Goal: Transaction & Acquisition: Purchase product/service

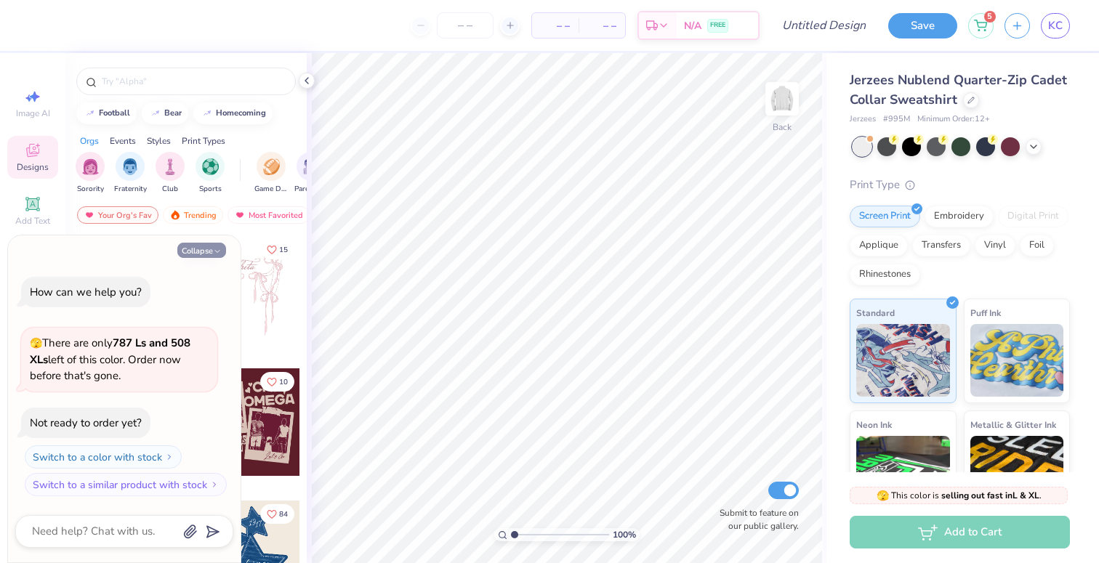
click at [220, 249] on icon "button" at bounding box center [217, 251] width 9 height 9
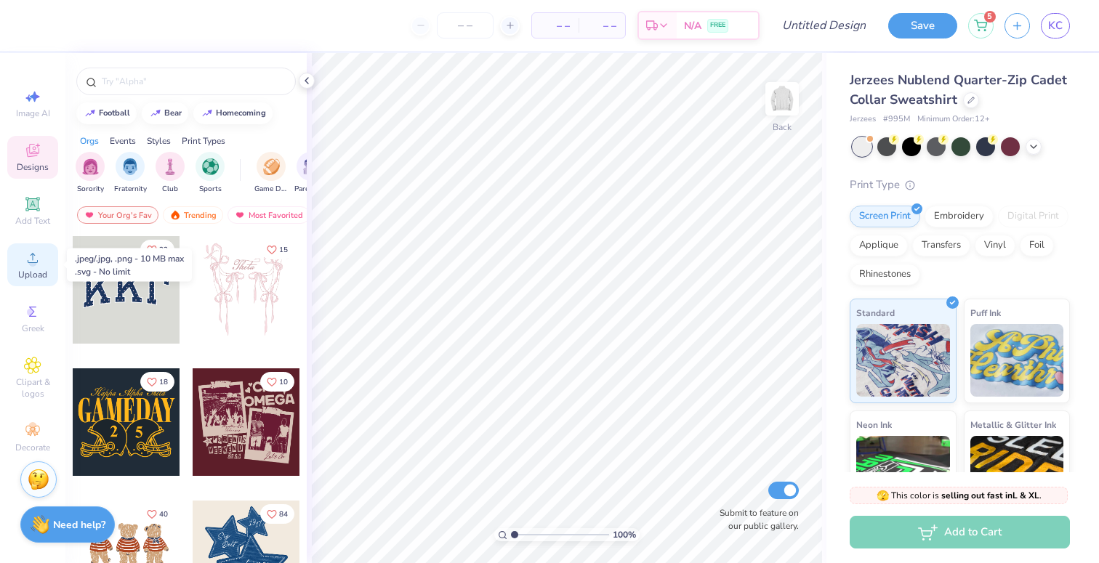
click at [32, 269] on span "Upload" at bounding box center [32, 275] width 29 height 12
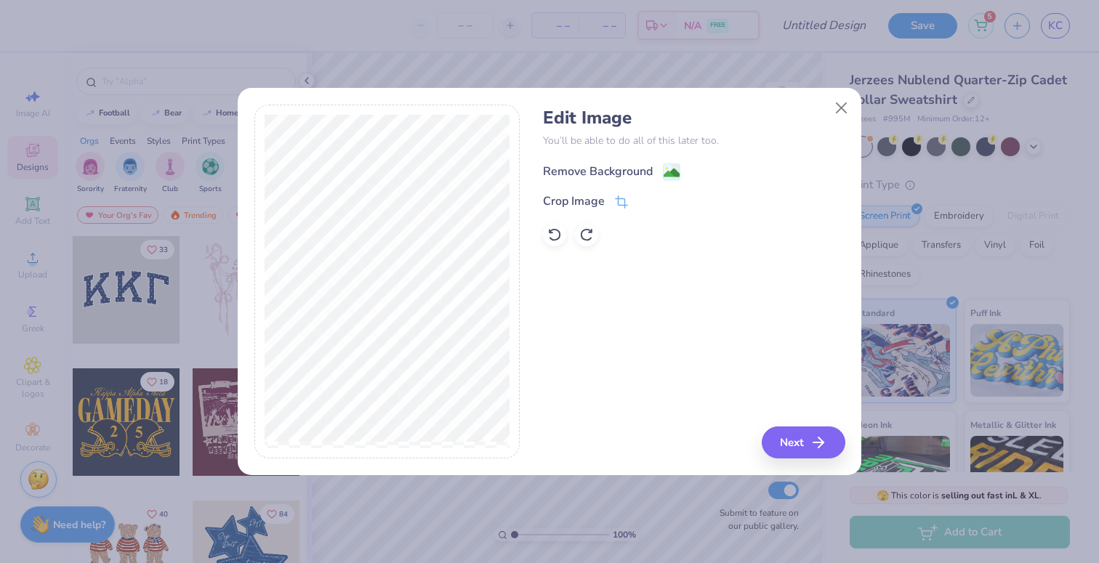
click at [598, 167] on div "Remove Background" at bounding box center [598, 171] width 110 height 17
click at [786, 441] on button "Next" at bounding box center [806, 443] width 84 height 32
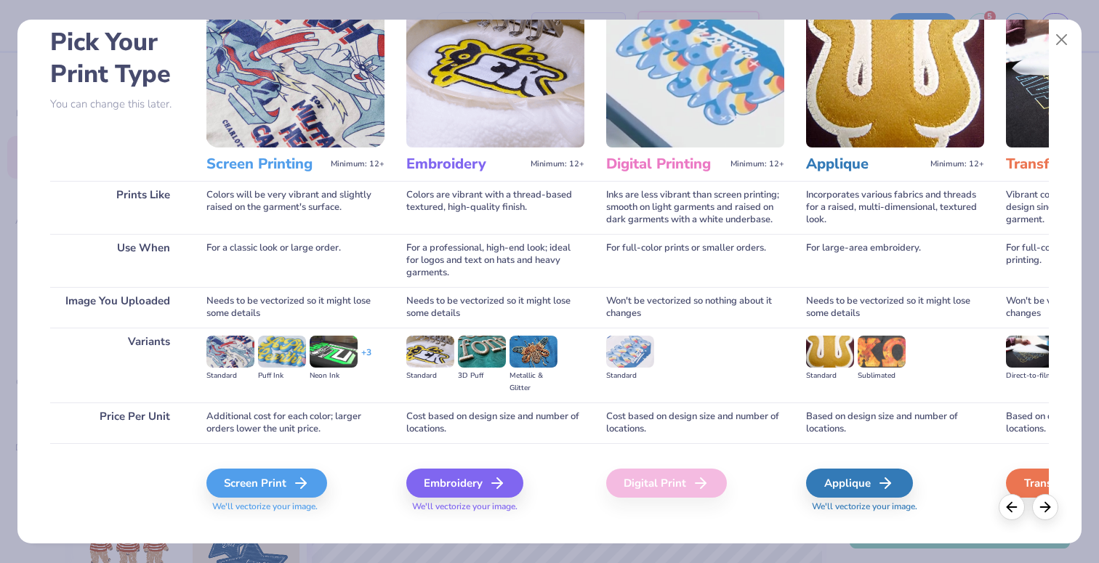
scroll to position [89, 0]
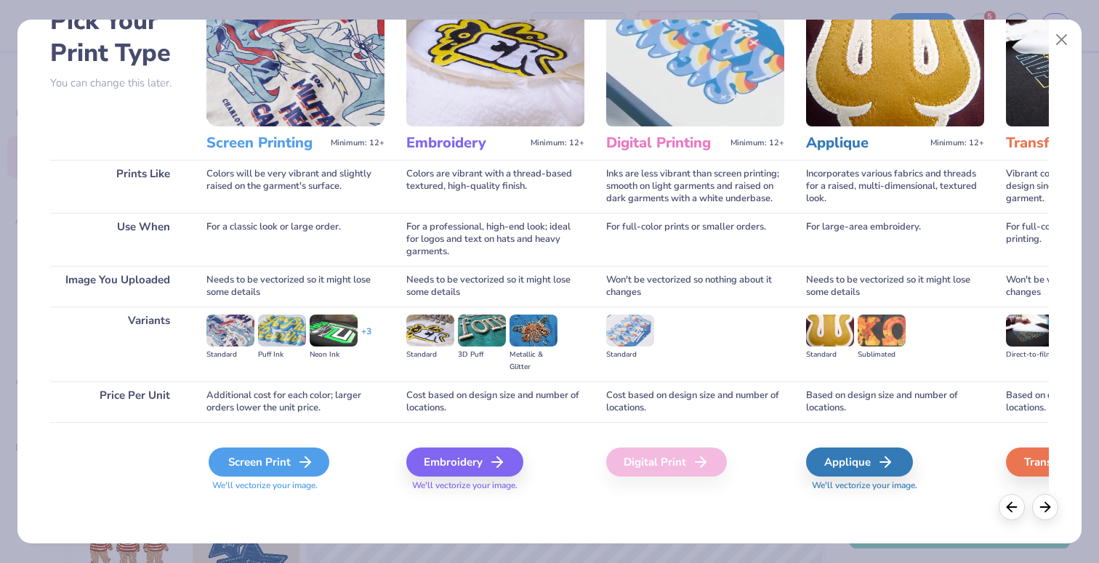
click at [297, 460] on icon at bounding box center [305, 462] width 17 height 17
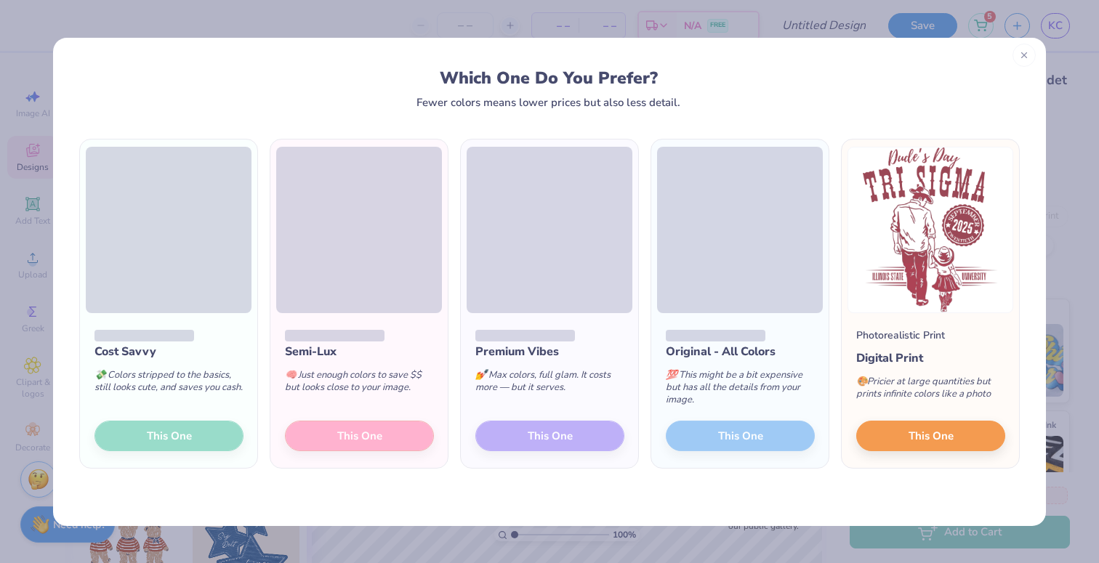
click at [1029, 53] on div at bounding box center [1024, 55] width 23 height 23
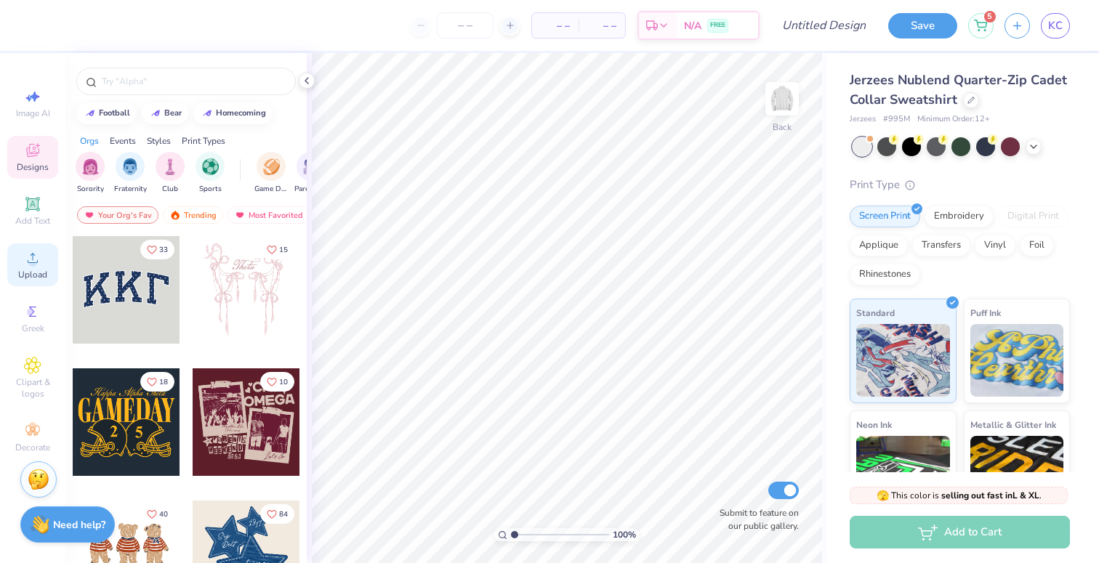
click at [35, 268] on div "Upload" at bounding box center [32, 265] width 51 height 43
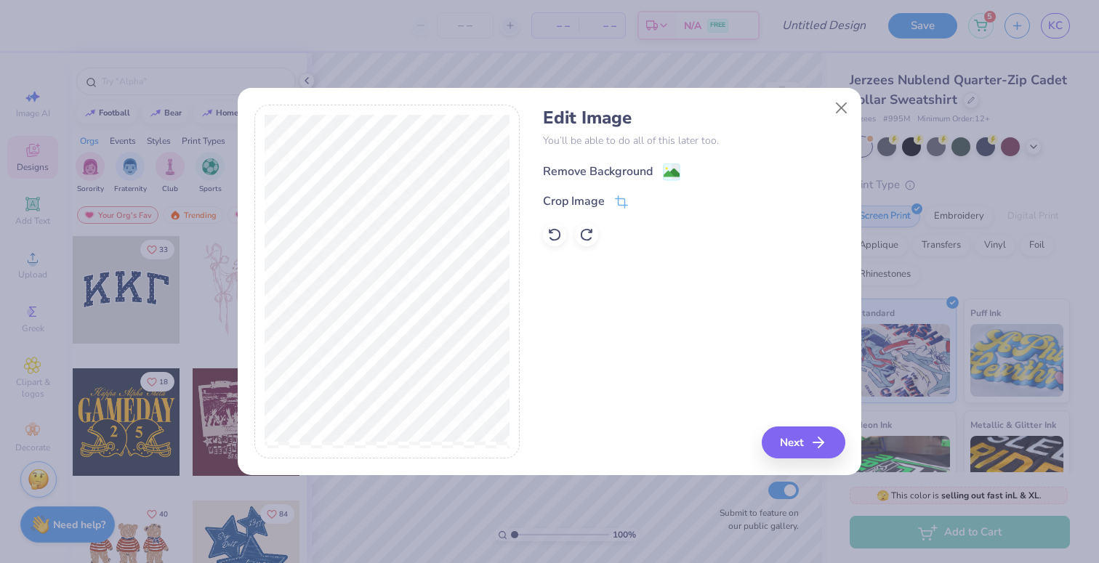
click at [585, 169] on div "Remove Background" at bounding box center [598, 171] width 110 height 17
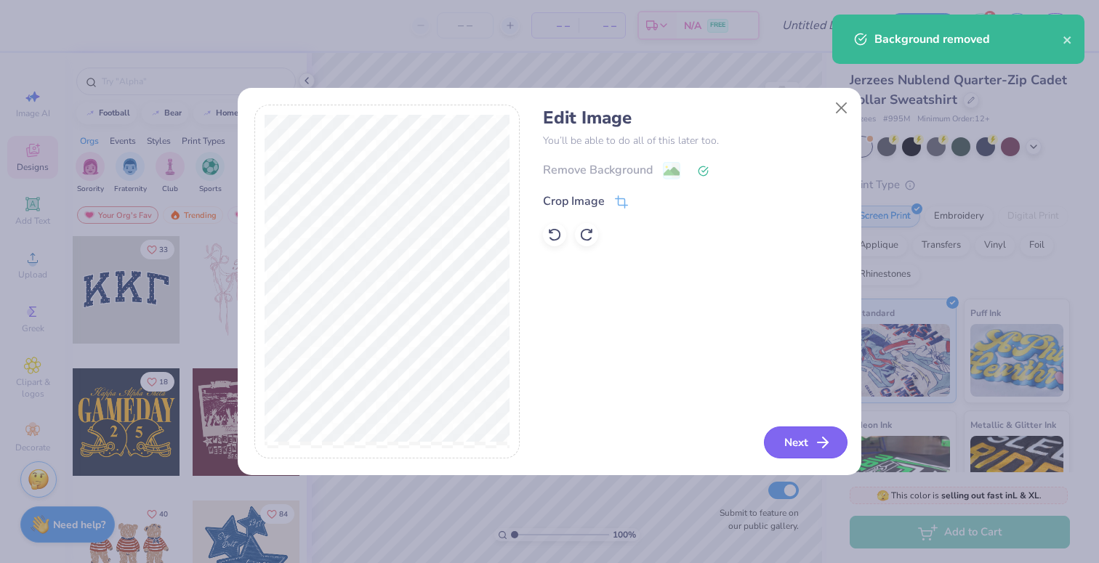
click at [819, 450] on icon "button" at bounding box center [822, 442] width 17 height 17
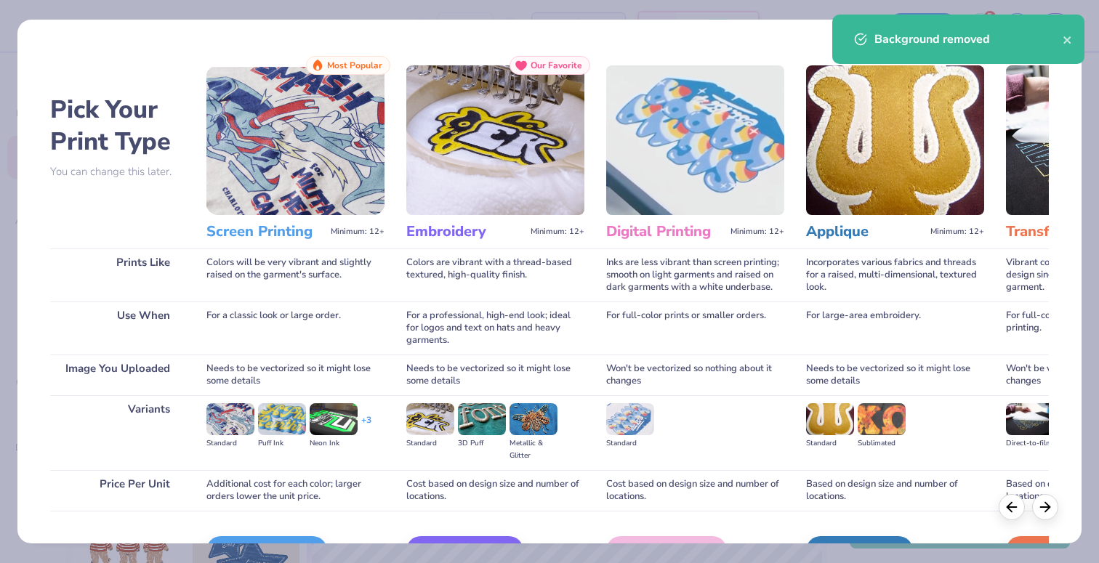
scroll to position [66, 0]
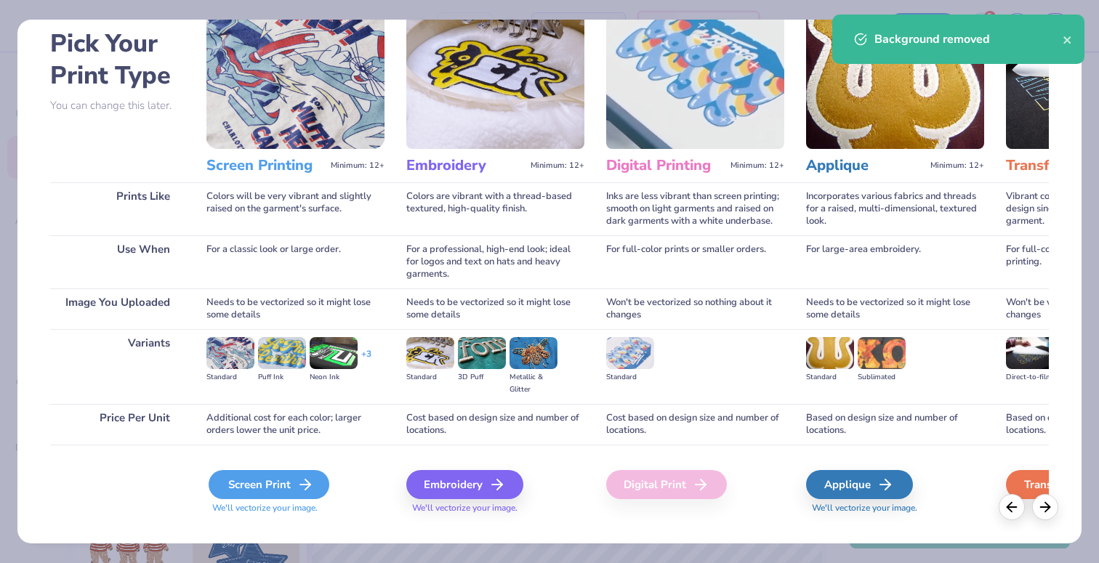
click at [299, 486] on icon at bounding box center [305, 484] width 17 height 17
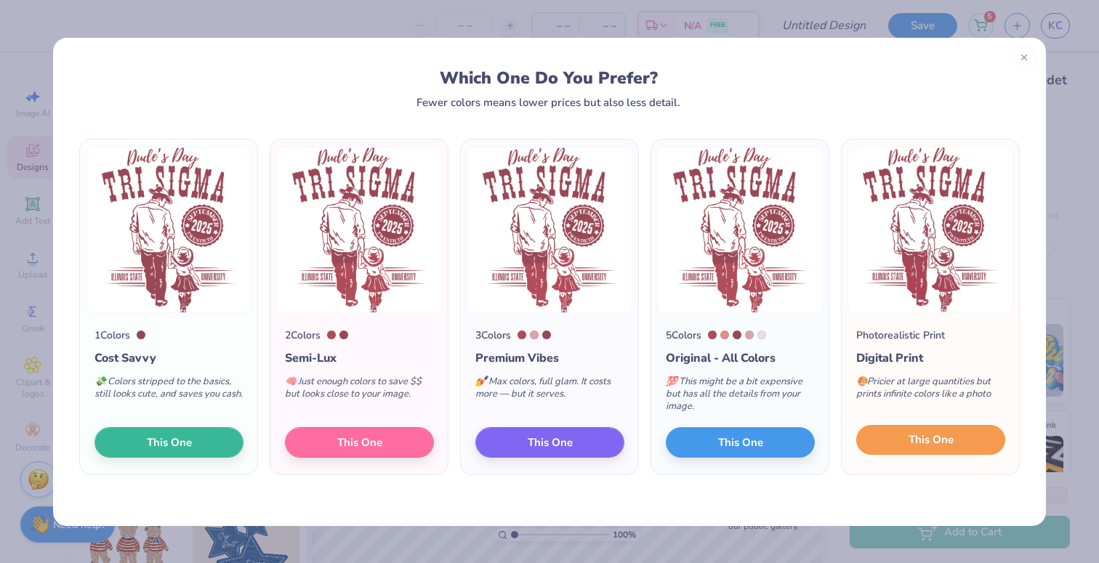
click at [894, 444] on button "This One" at bounding box center [930, 440] width 149 height 31
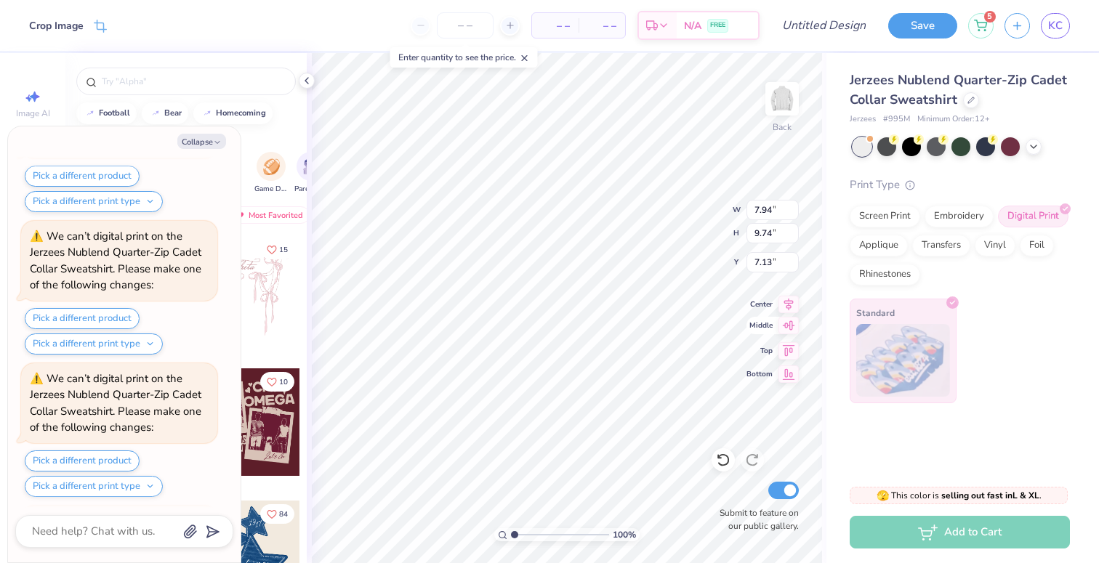
scroll to position [461, 0]
click at [891, 214] on div "Screen Print" at bounding box center [885, 215] width 71 height 22
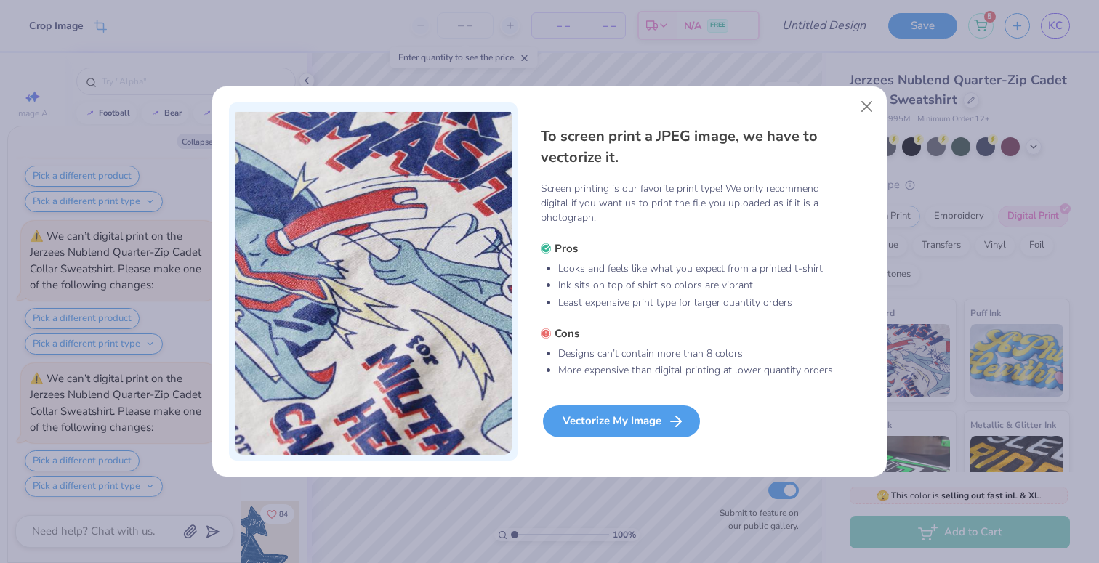
click at [649, 408] on div "Vectorize My Image" at bounding box center [621, 422] width 157 height 32
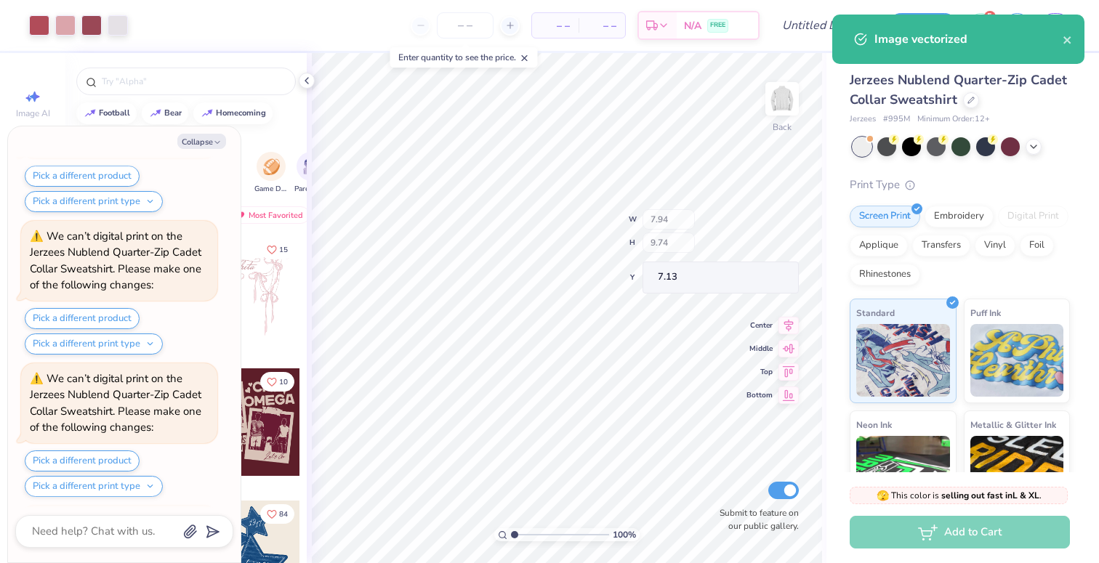
scroll to position [582, 0]
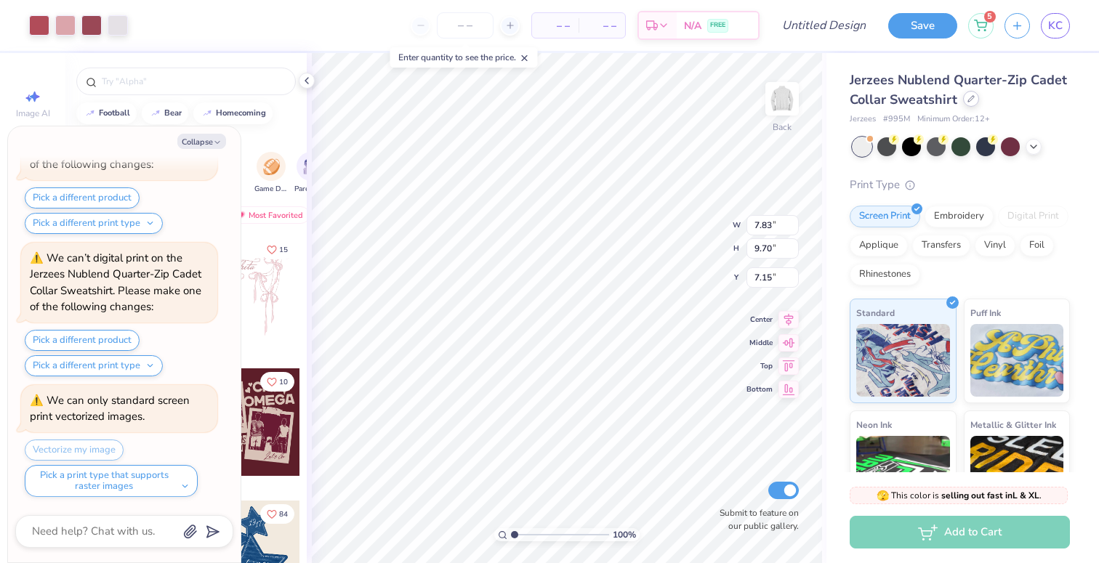
click at [970, 102] on icon at bounding box center [971, 98] width 7 height 7
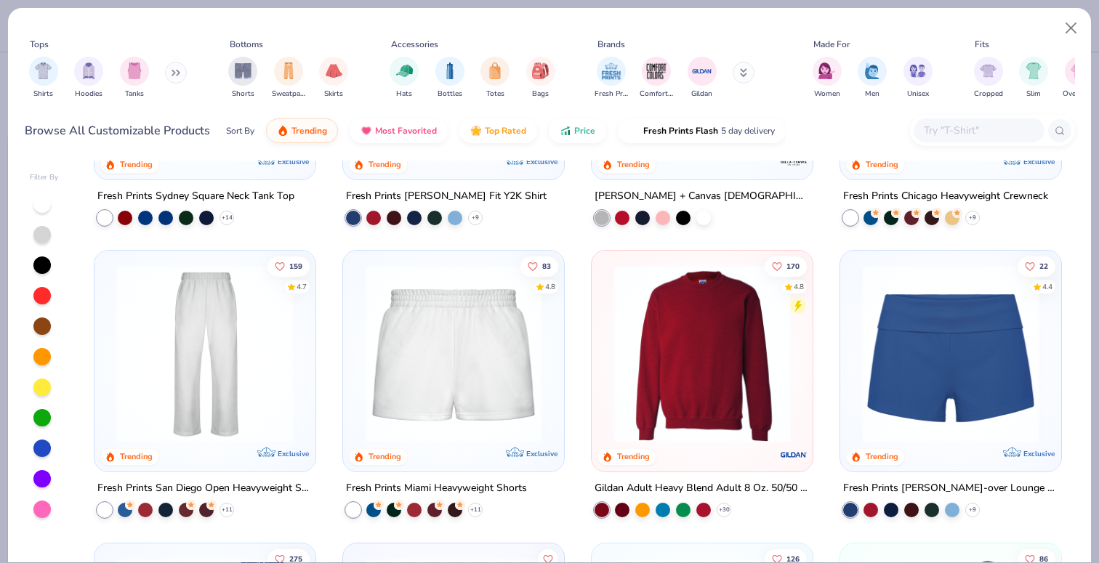
scroll to position [715, 0]
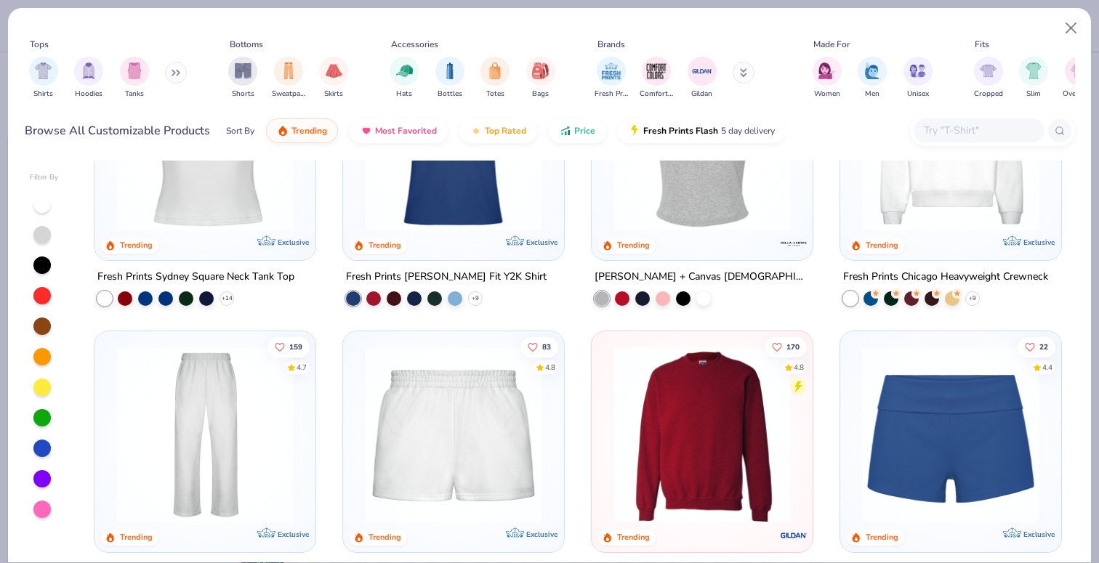
click at [170, 69] on button at bounding box center [176, 73] width 22 height 22
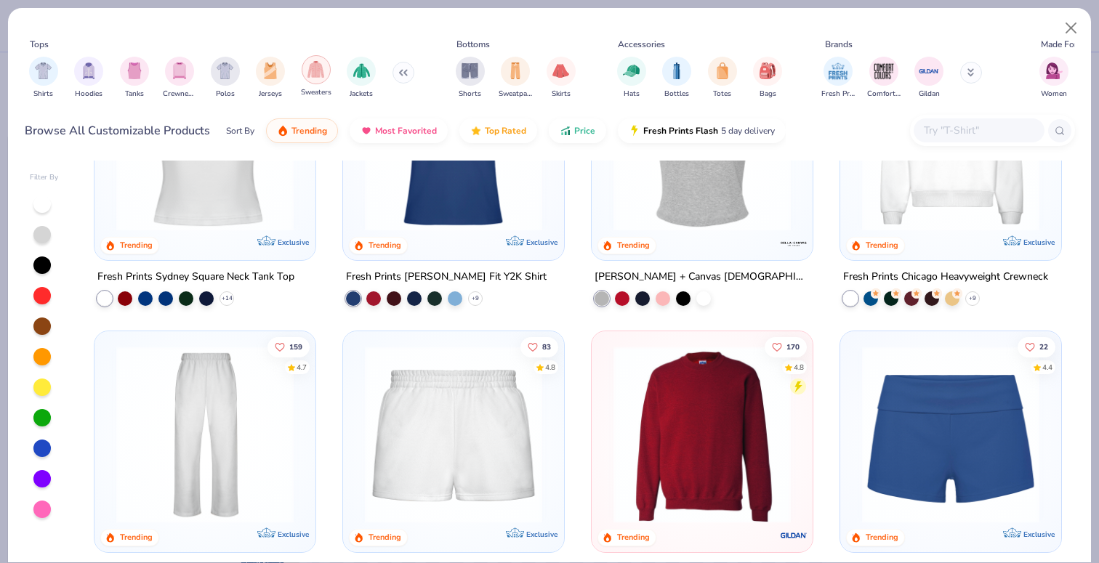
click at [305, 76] on div "filter for Sweaters" at bounding box center [316, 69] width 29 height 29
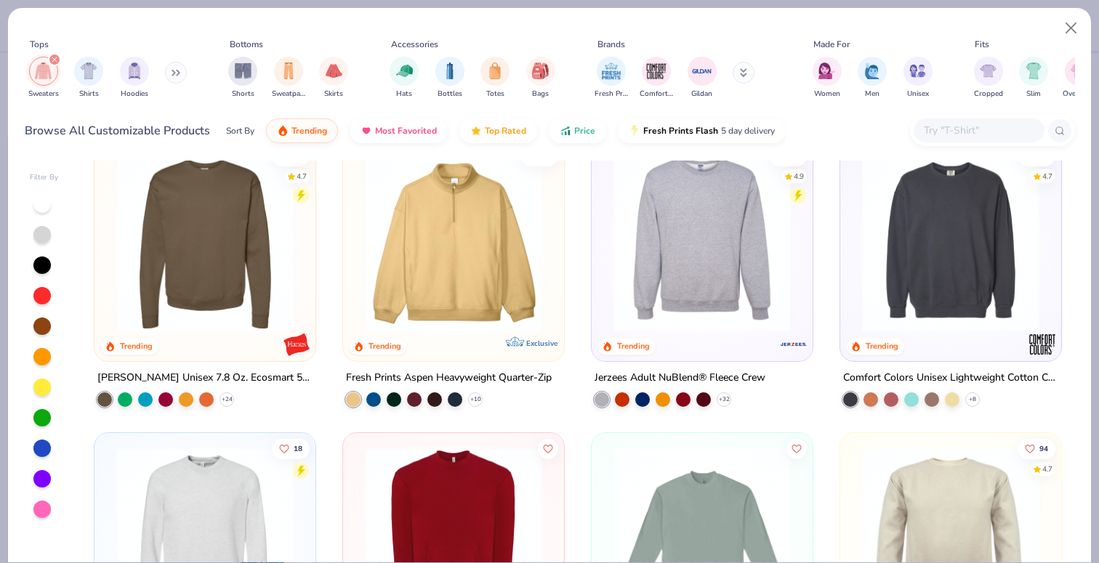
scroll to position [262, 0]
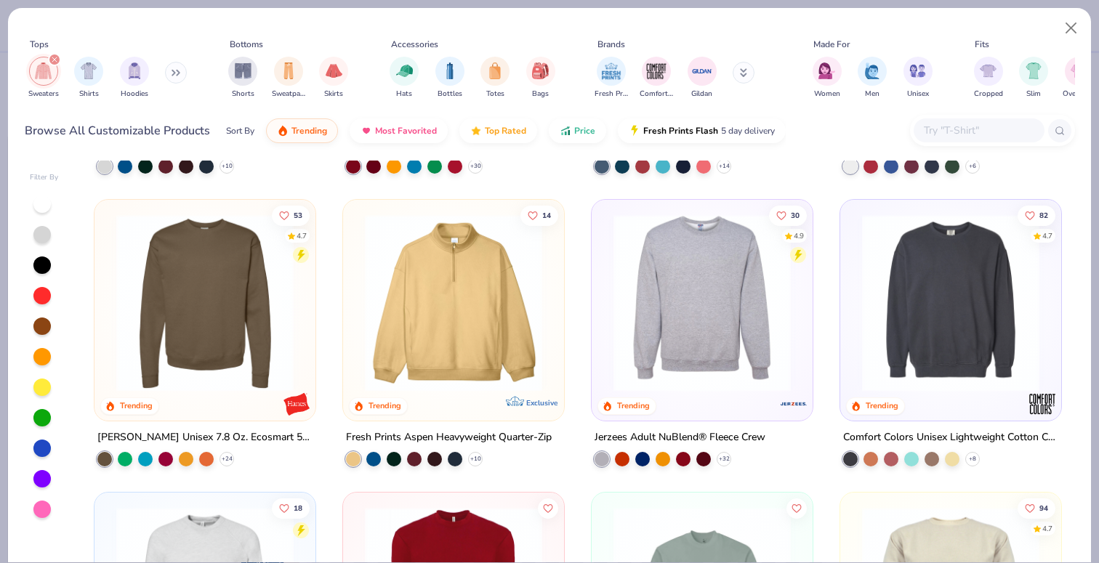
click at [445, 297] on img at bounding box center [454, 302] width 192 height 177
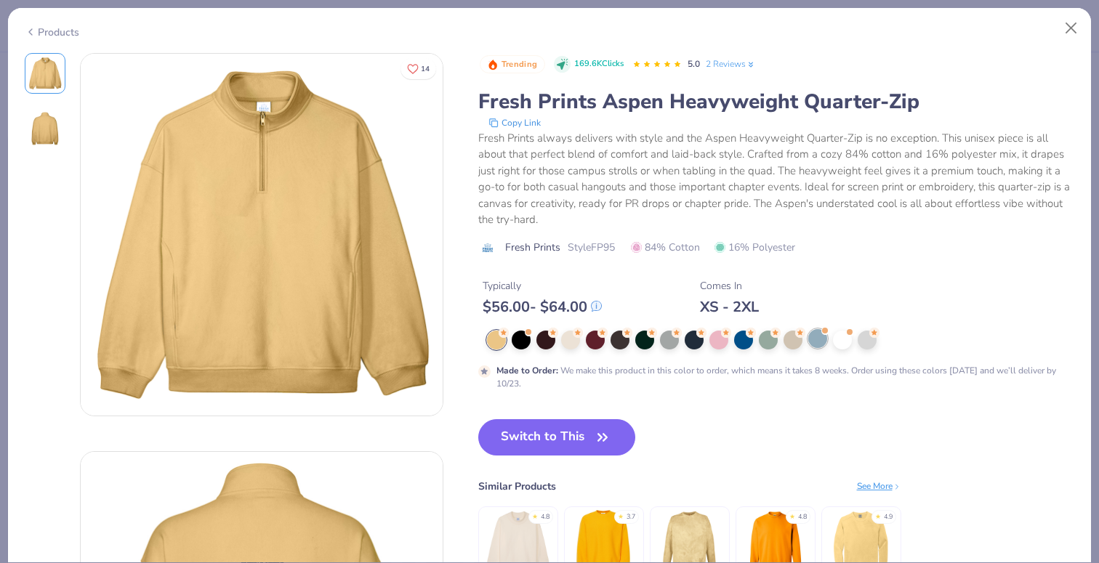
click at [812, 346] on div at bounding box center [817, 338] width 19 height 19
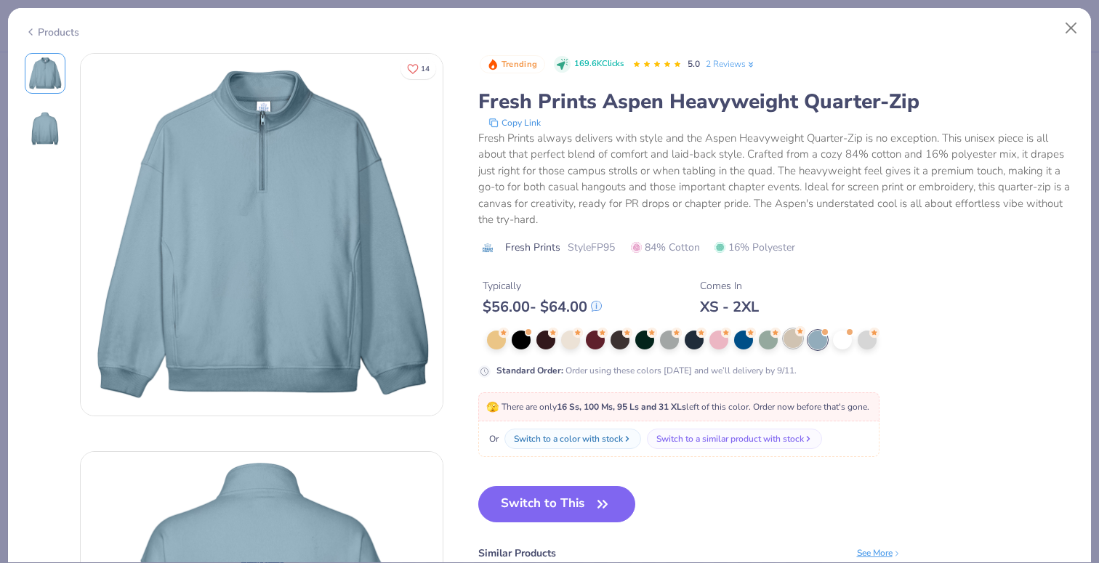
click at [795, 342] on div at bounding box center [793, 338] width 19 height 19
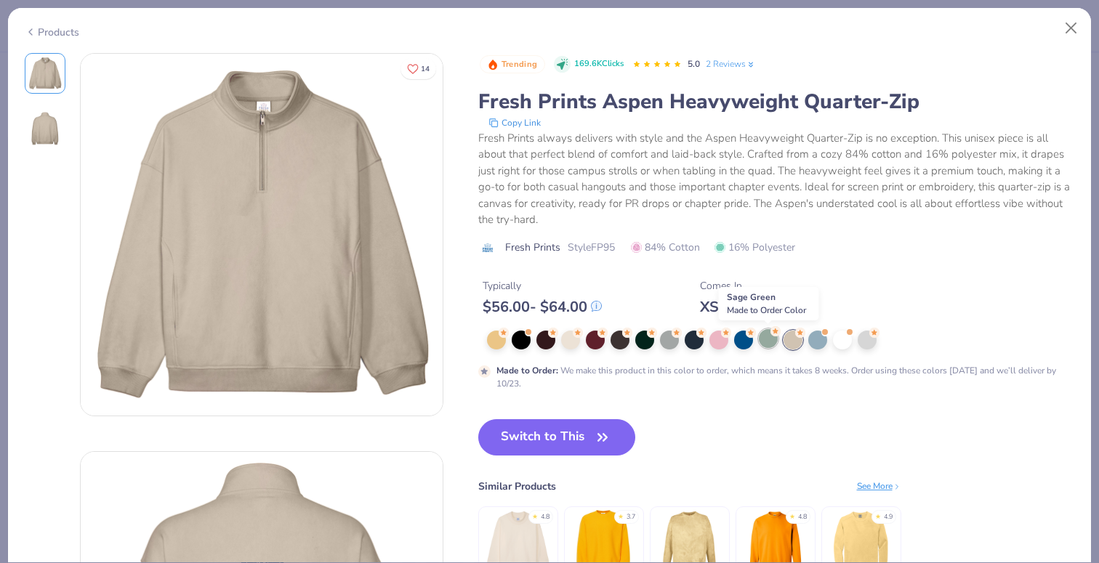
click at [775, 340] on div at bounding box center [768, 338] width 19 height 19
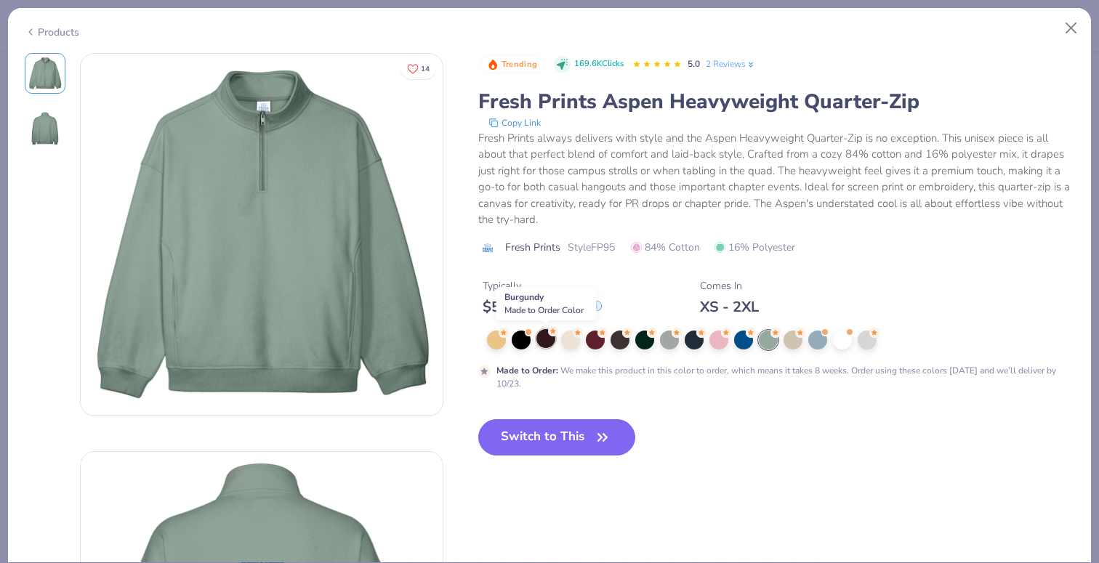
click at [553, 340] on div at bounding box center [546, 338] width 19 height 19
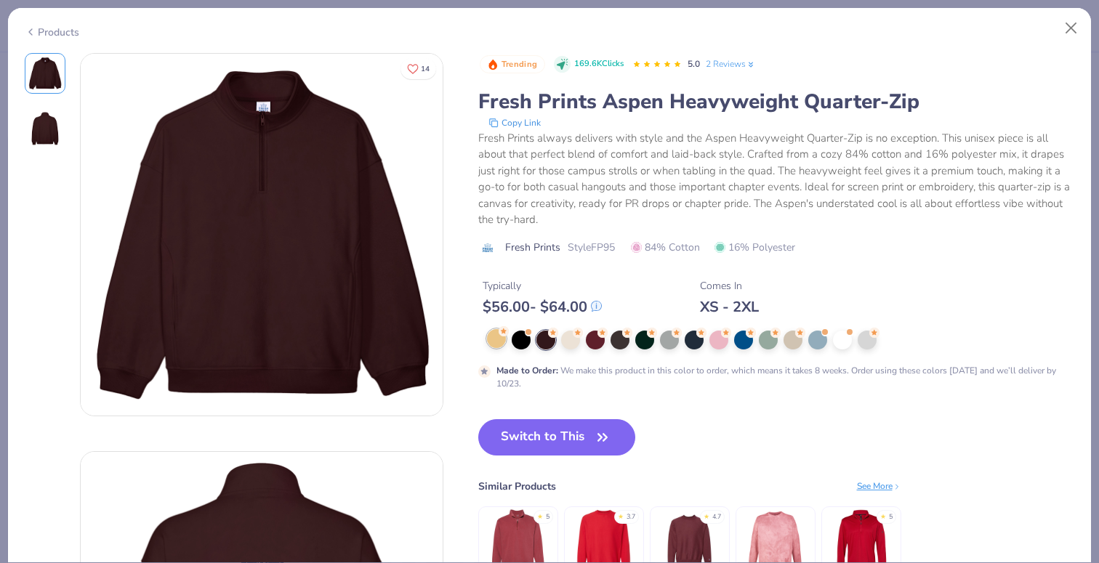
click at [494, 342] on div at bounding box center [496, 338] width 19 height 19
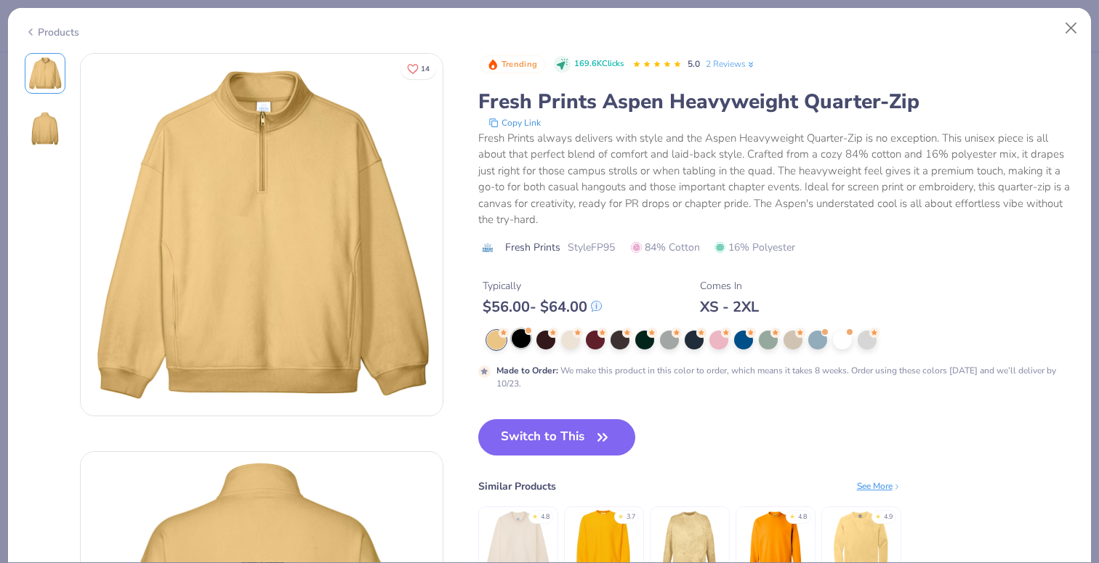
click at [518, 342] on div at bounding box center [521, 338] width 19 height 19
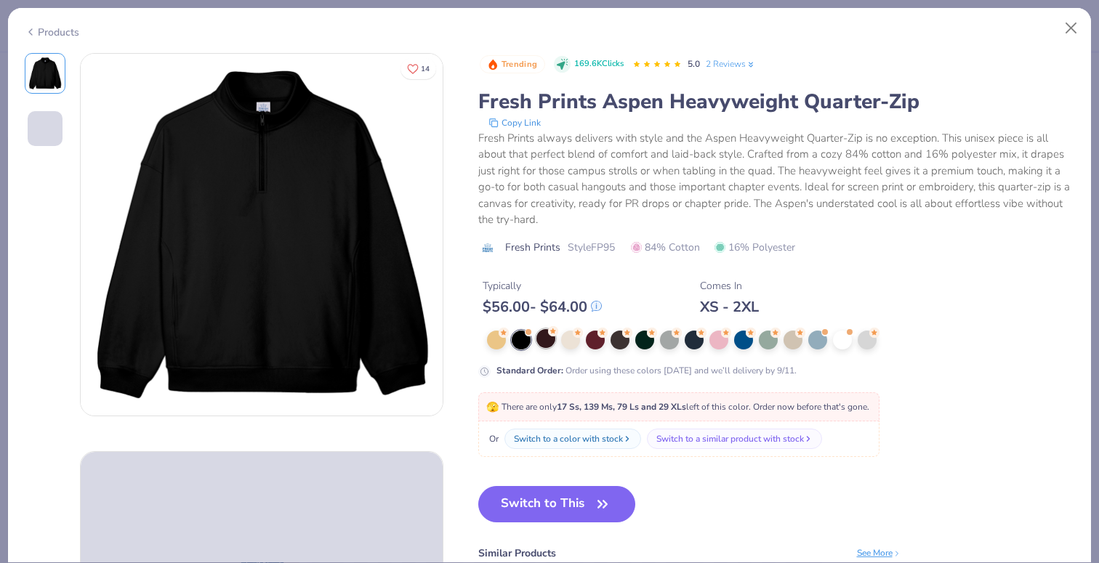
click at [547, 343] on div at bounding box center [546, 338] width 19 height 19
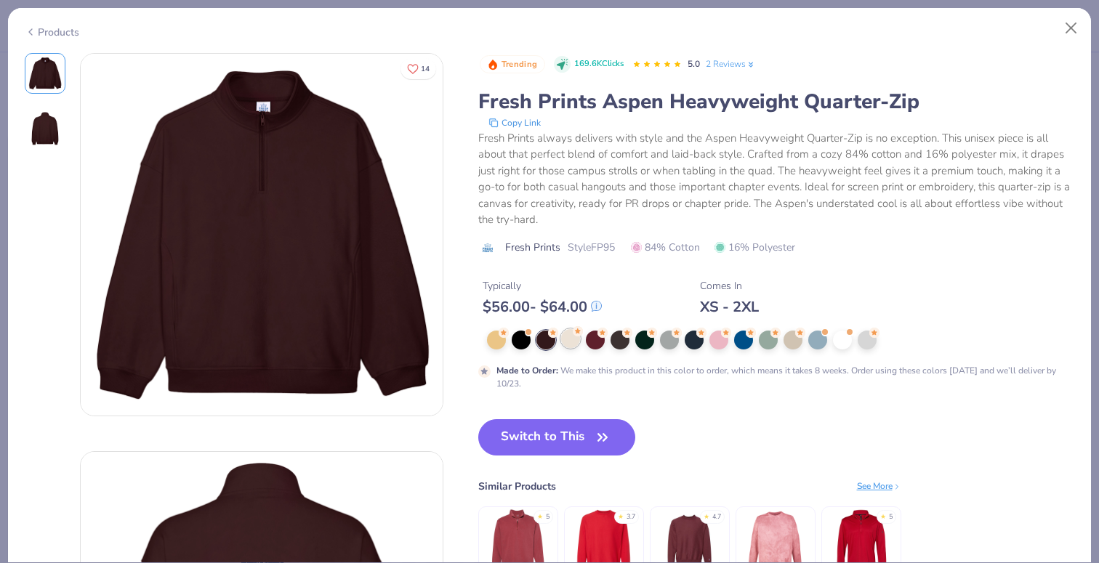
click at [566, 343] on div at bounding box center [570, 338] width 19 height 19
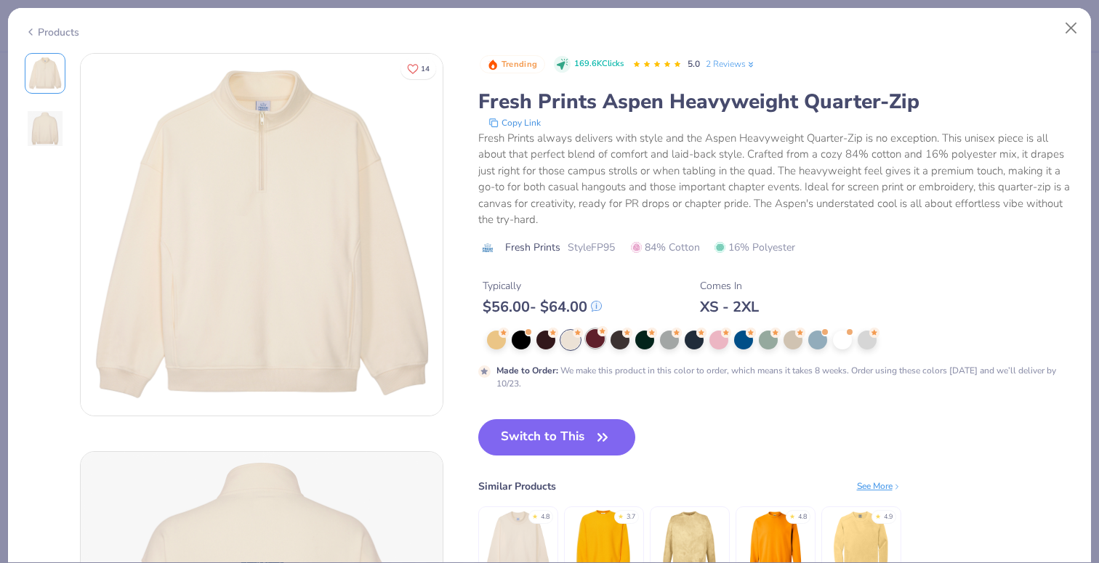
click at [589, 342] on div at bounding box center [595, 338] width 19 height 19
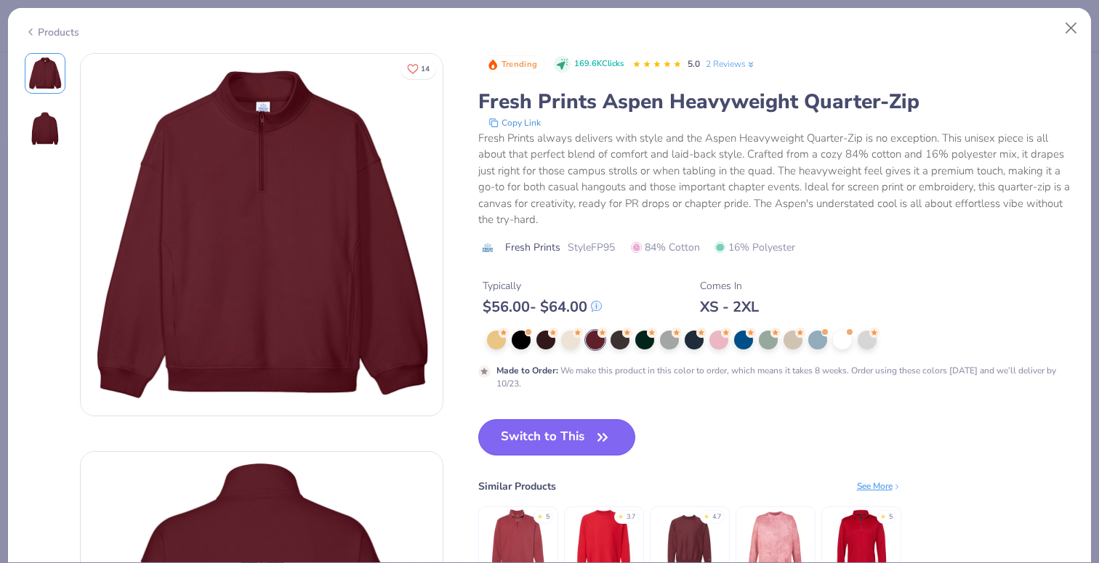
click at [539, 439] on button "Switch to This" at bounding box center [557, 438] width 158 height 36
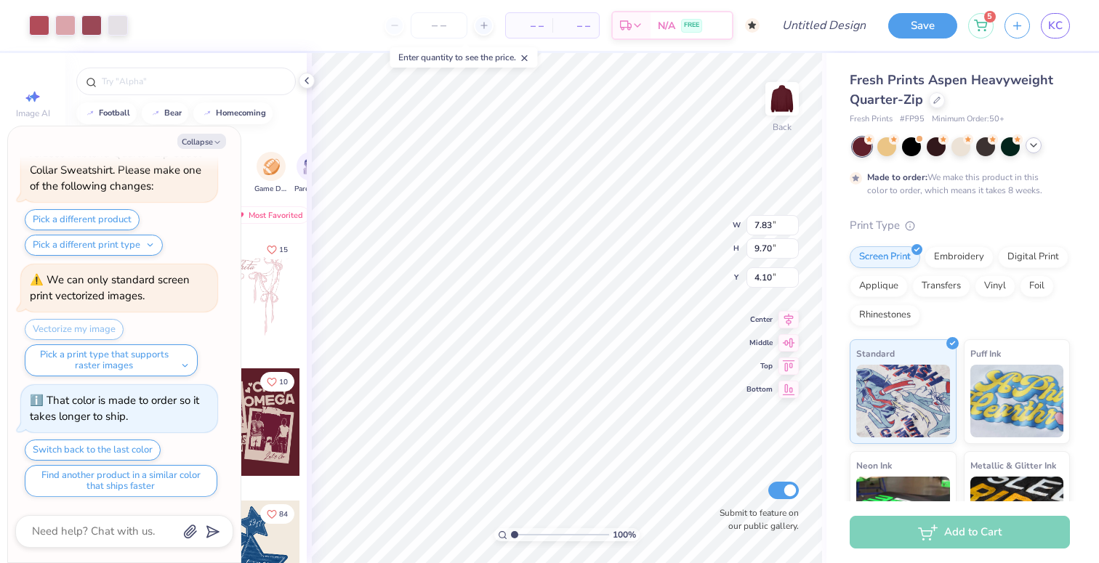
click at [1030, 146] on icon at bounding box center [1034, 146] width 12 height 12
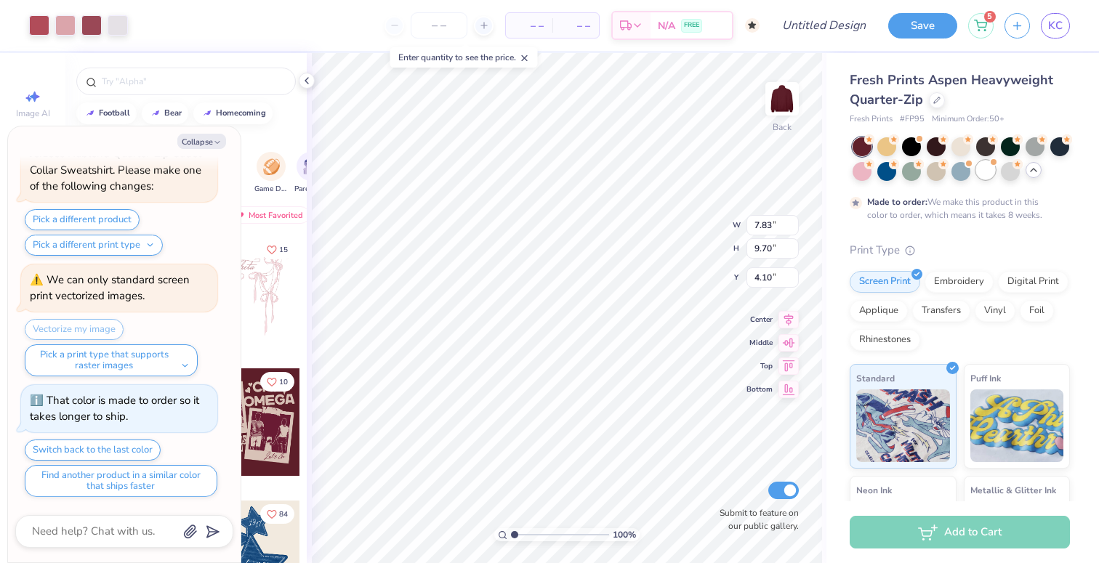
click at [987, 171] on div at bounding box center [985, 170] width 19 height 19
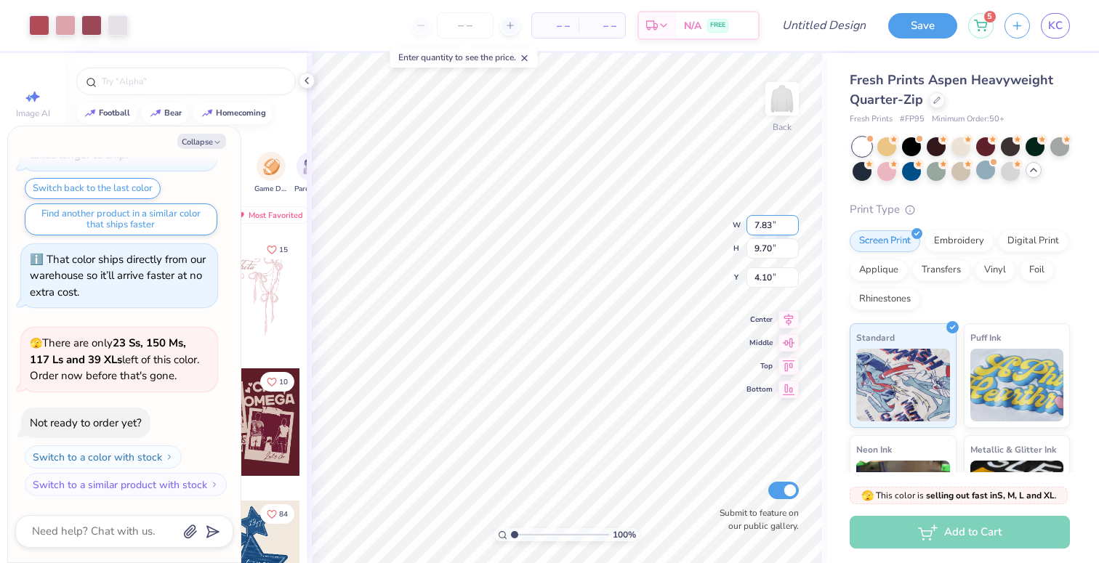
type textarea "x"
type input "5.90"
type textarea "x"
type input "4.46"
click at [787, 98] on img at bounding box center [782, 99] width 58 height 58
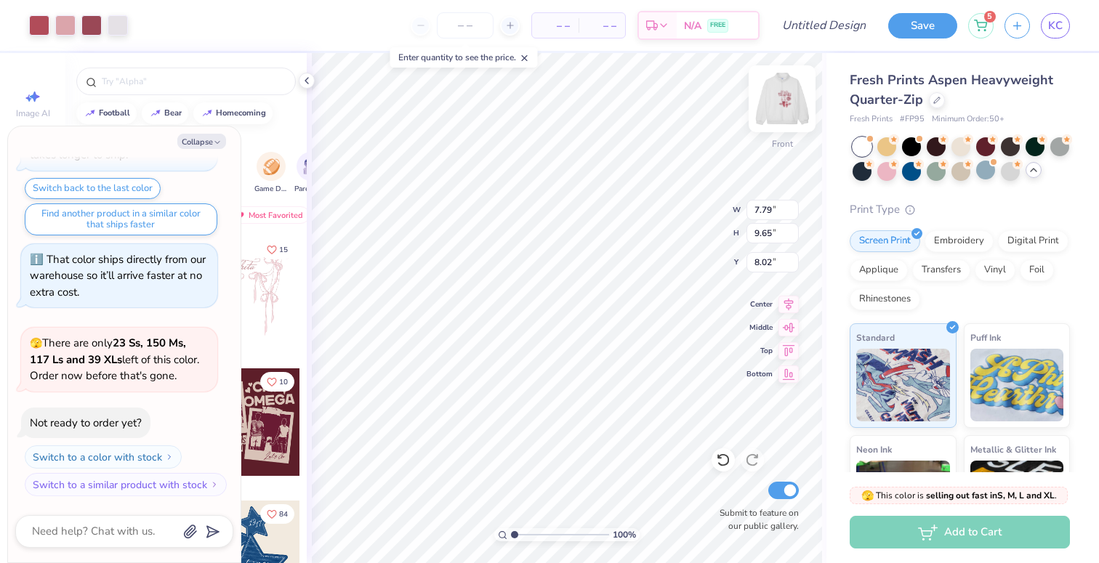
type textarea "x"
type input "11.76"
type input "14.57"
type input "3.10"
type textarea "x"
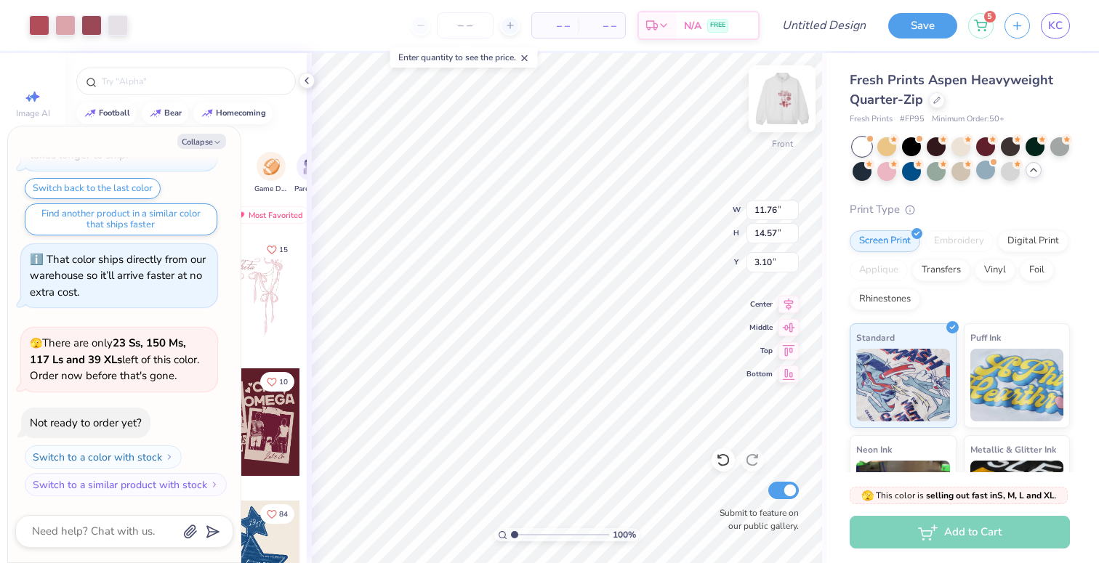
type input "4.29"
type textarea "x"
type input "4.53"
click at [775, 103] on img at bounding box center [782, 99] width 58 height 58
click at [780, 116] on img at bounding box center [782, 99] width 58 height 58
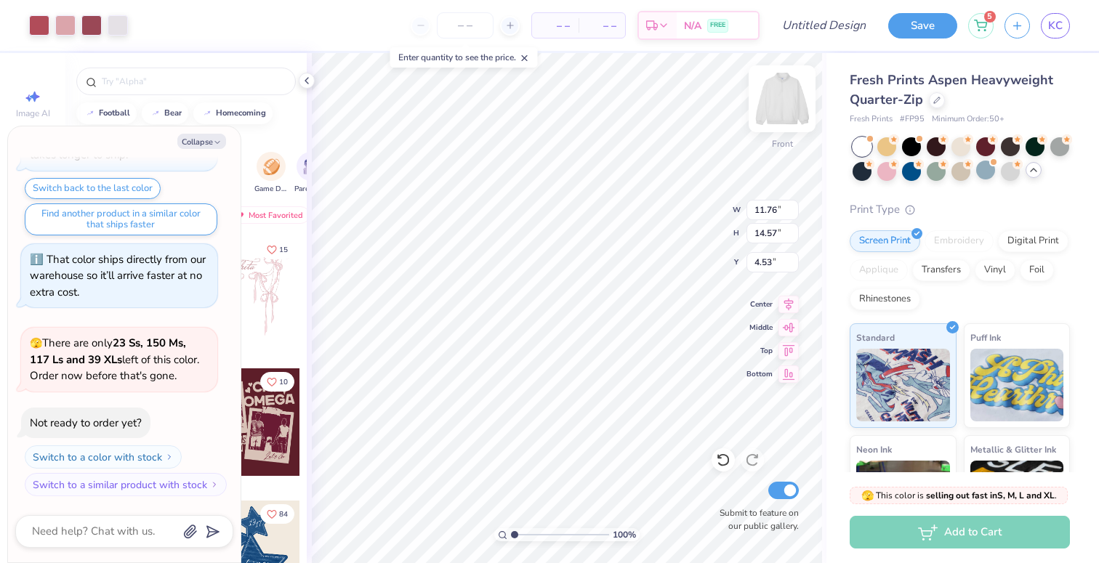
type textarea "x"
type input "5.22"
click at [41, 28] on div at bounding box center [39, 24] width 20 height 20
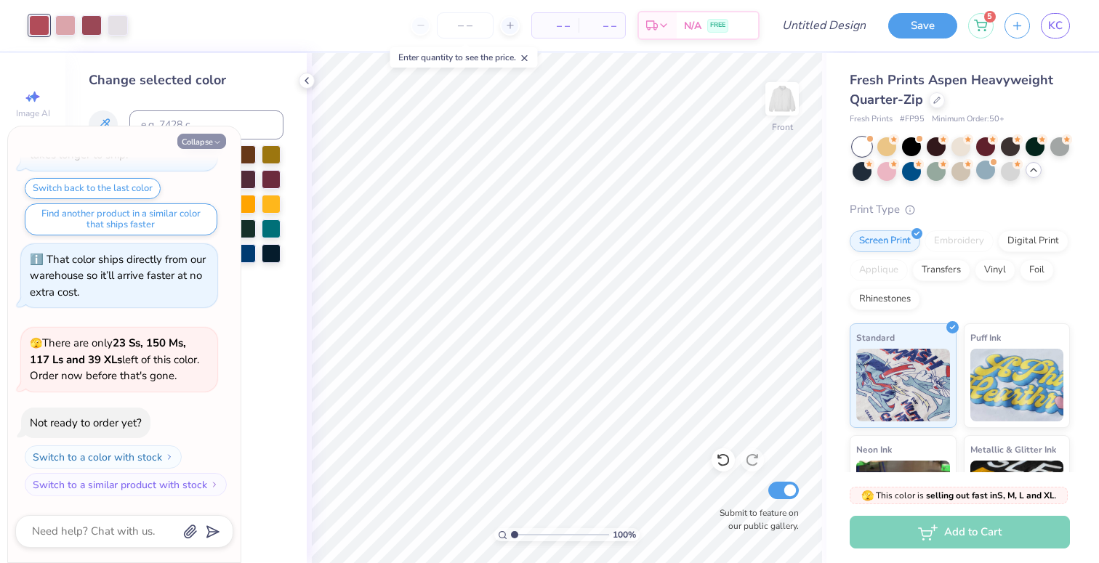
click at [196, 143] on button "Collapse" at bounding box center [201, 141] width 49 height 15
type textarea "x"
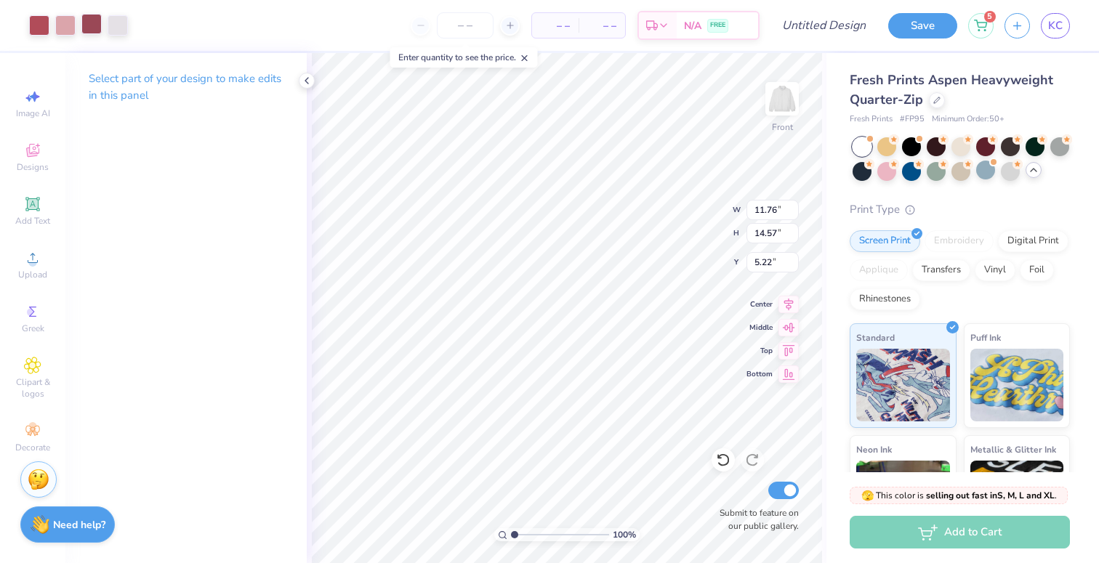
click at [82, 28] on div at bounding box center [91, 24] width 20 height 20
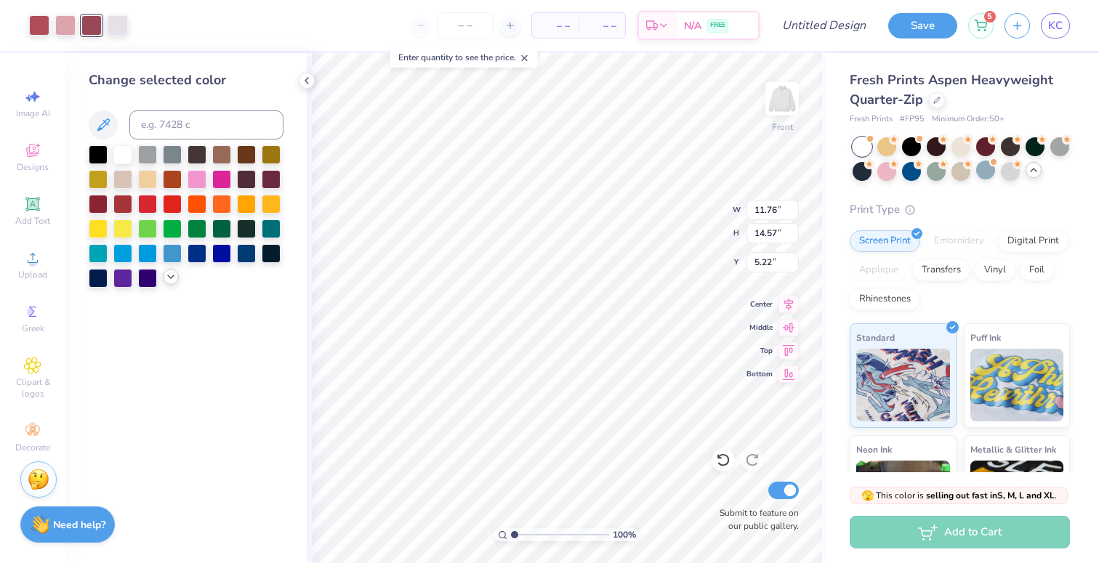
click at [172, 284] on div at bounding box center [171, 277] width 16 height 16
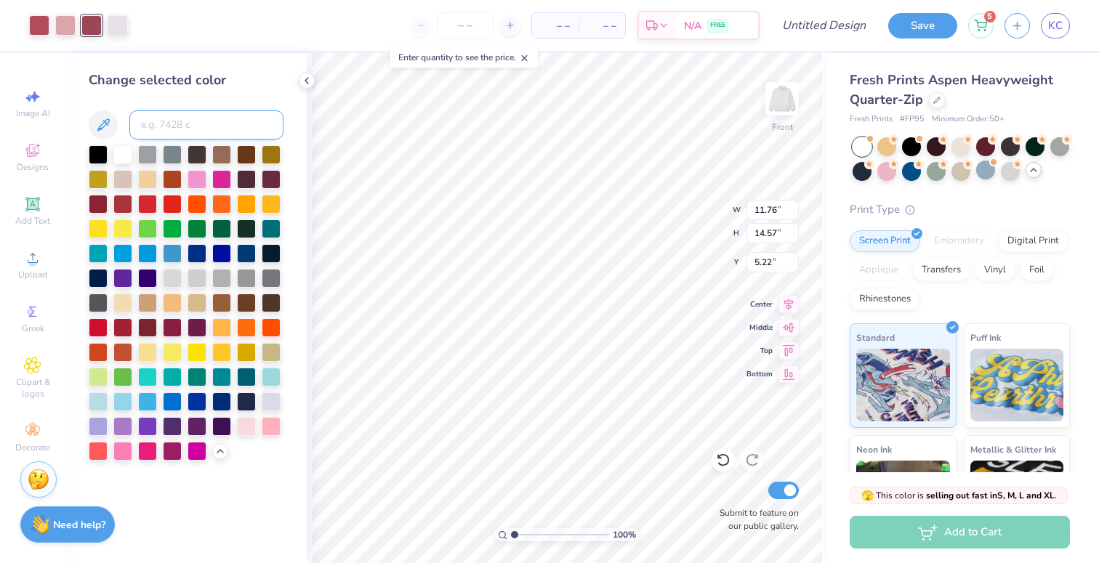
click at [155, 128] on input at bounding box center [206, 125] width 154 height 29
type input "696"
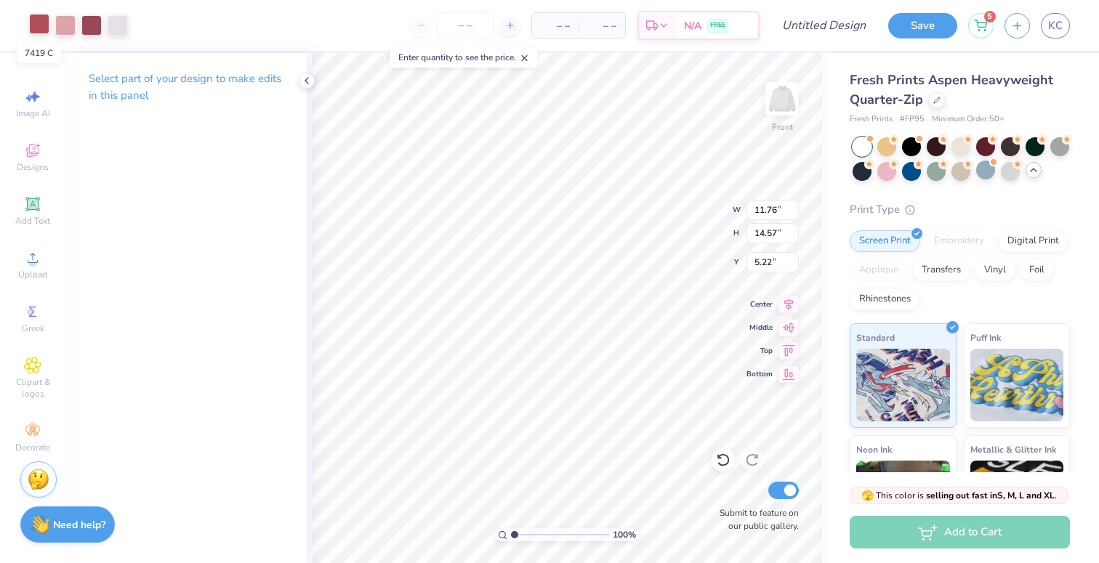
click at [39, 23] on div at bounding box center [39, 24] width 20 height 20
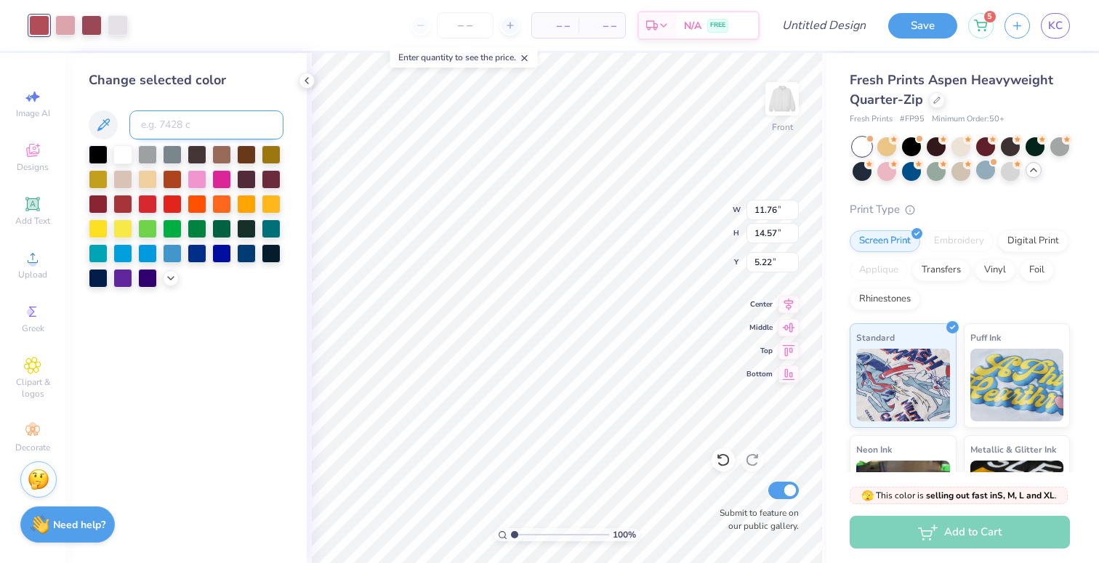
click at [161, 119] on input at bounding box center [206, 125] width 154 height 29
type input "696"
click at [74, 24] on div at bounding box center [65, 24] width 20 height 20
click at [169, 127] on input at bounding box center [206, 125] width 154 height 29
type input "696"
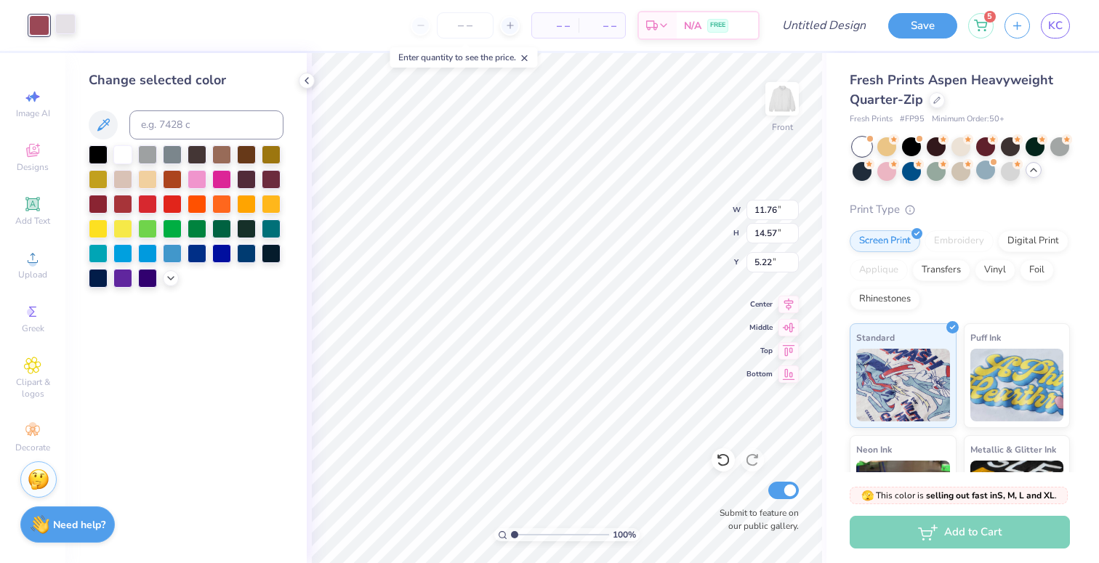
click at [59, 20] on div at bounding box center [65, 24] width 20 height 20
click at [178, 117] on input at bounding box center [206, 125] width 154 height 29
type input "696"
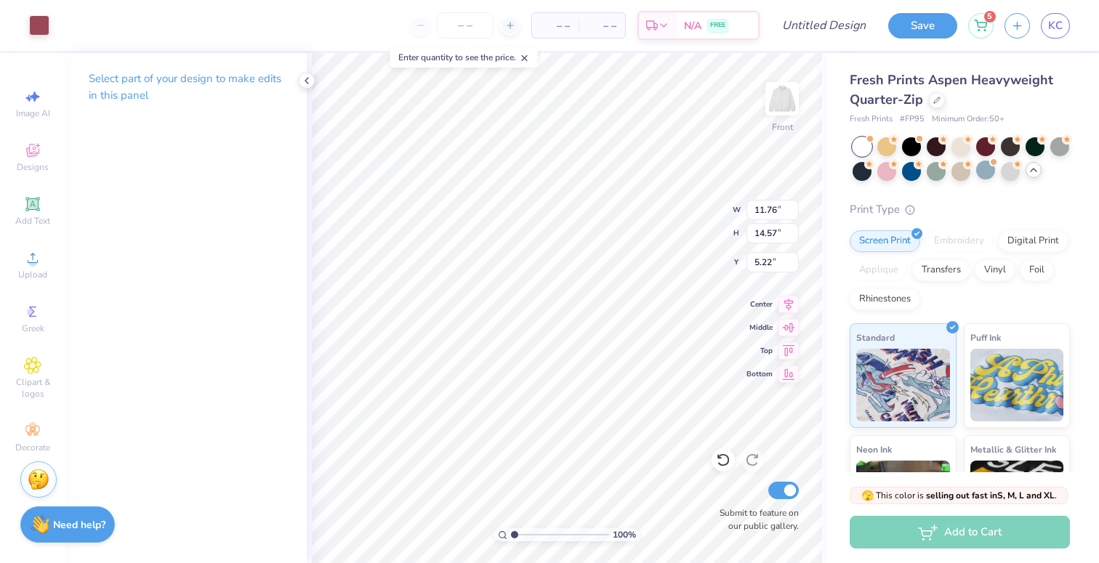
type input "12.71"
type input "15.75"
type input "4.89"
type input "11.67"
type input "14.46"
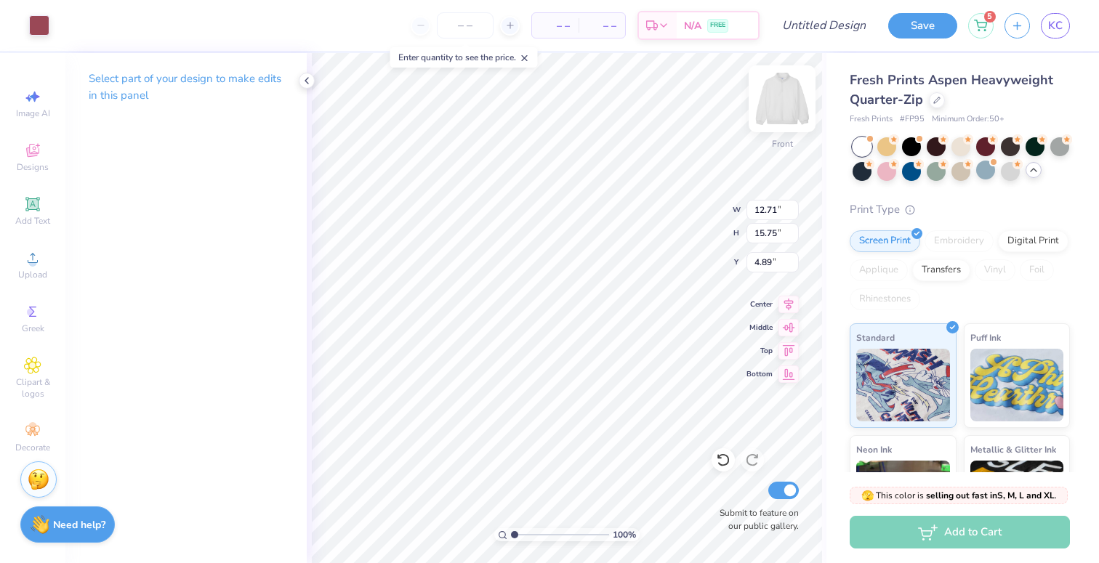
type input "6.17"
